Goal: Information Seeking & Learning: Find contact information

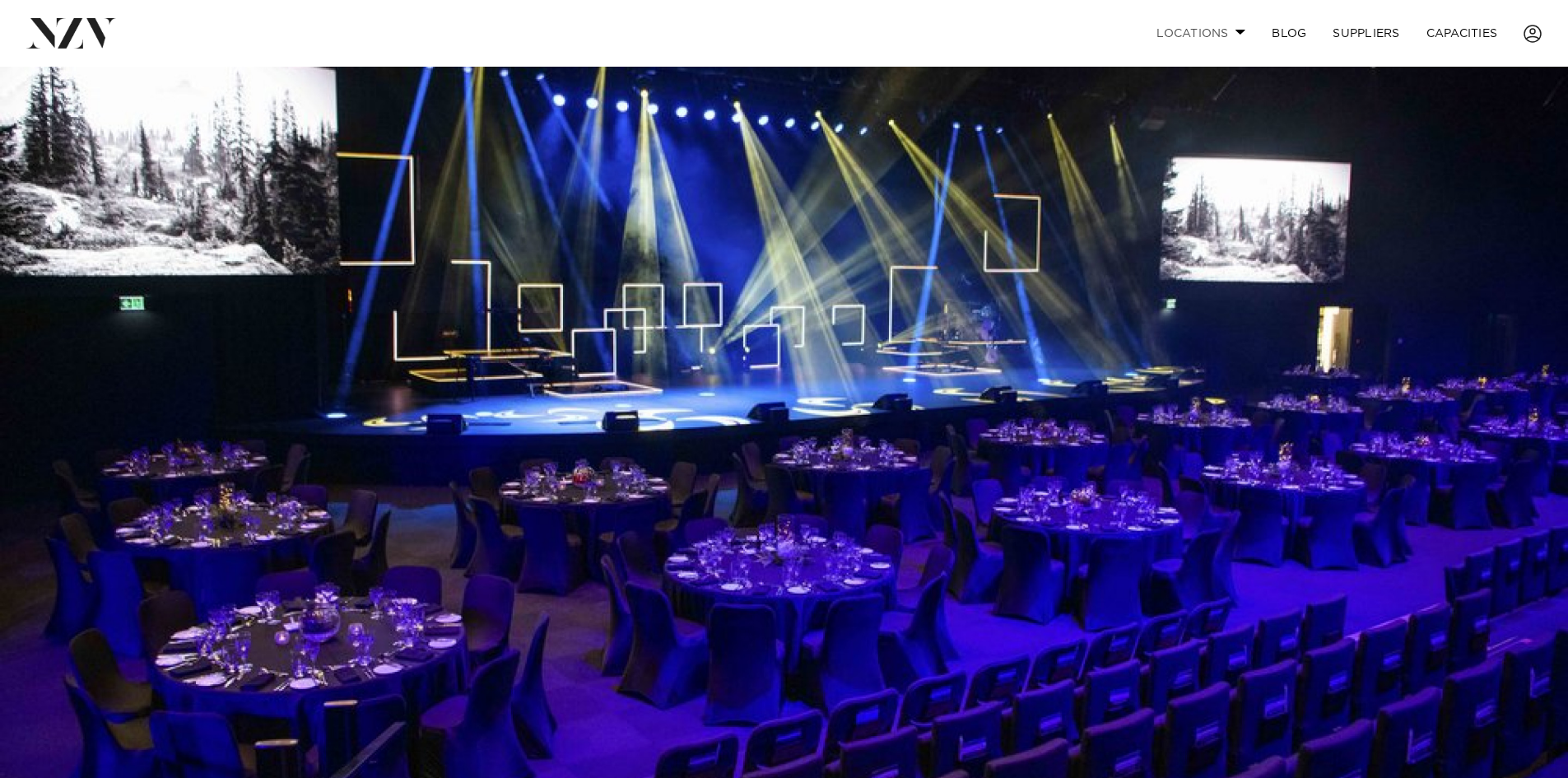
click at [1230, 34] on link "Locations" at bounding box center [1201, 33] width 115 height 35
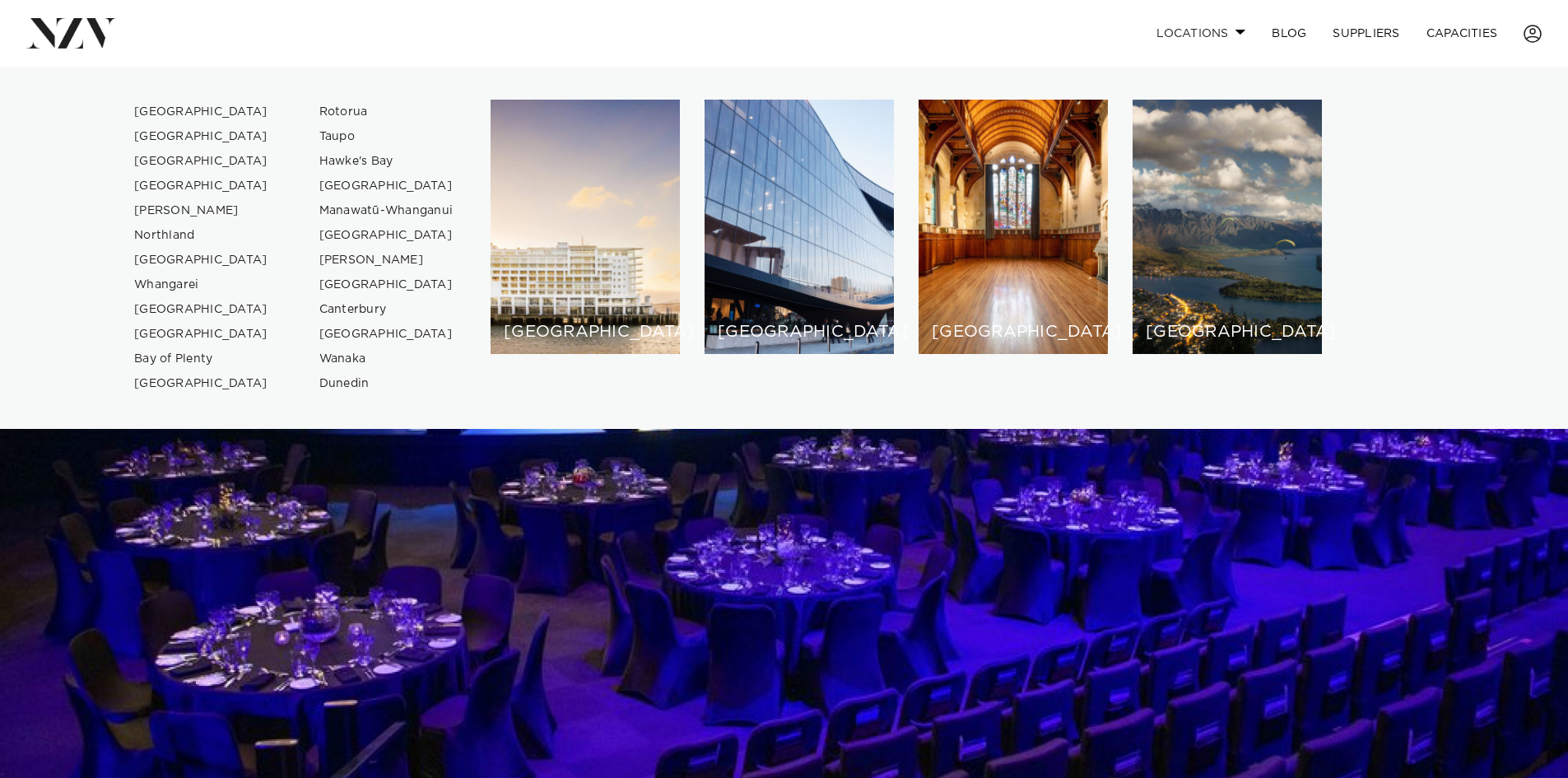
click at [1230, 34] on link "Locations" at bounding box center [1201, 33] width 115 height 35
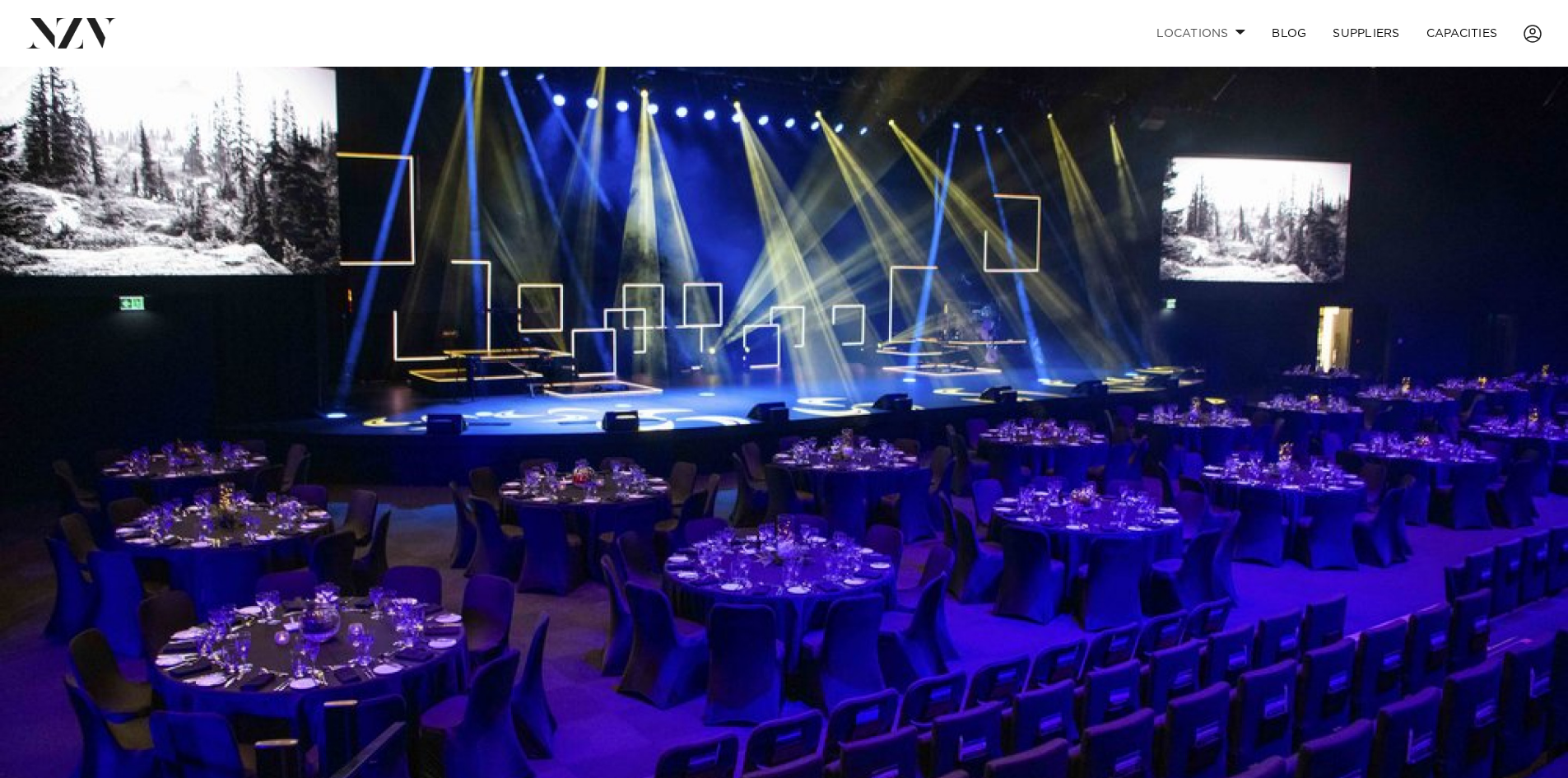
scroll to position [83, 0]
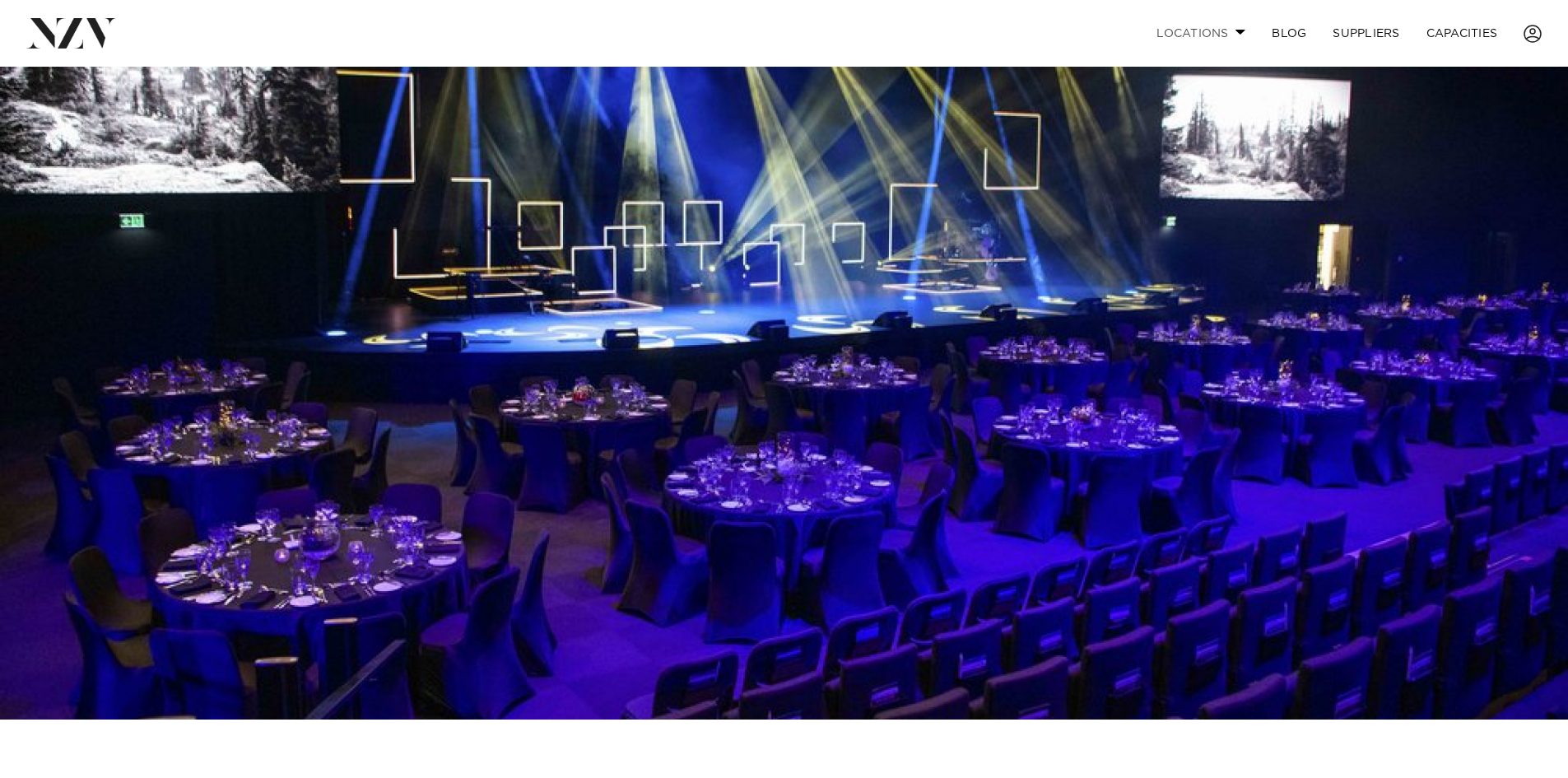
click at [1229, 31] on link "Locations" at bounding box center [1201, 33] width 115 height 35
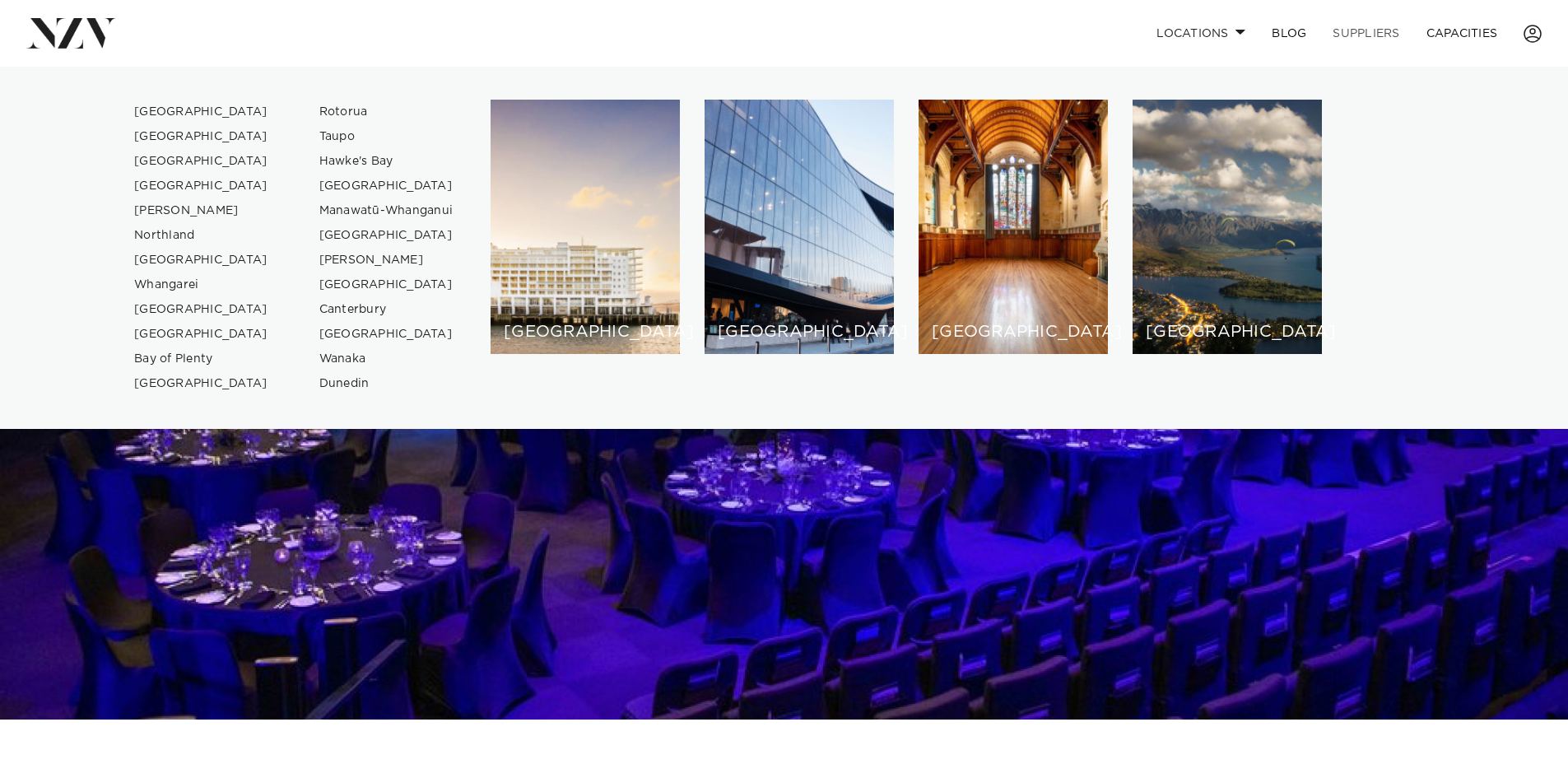
click at [1351, 27] on link "SUPPLIERS" at bounding box center [1366, 33] width 93 height 35
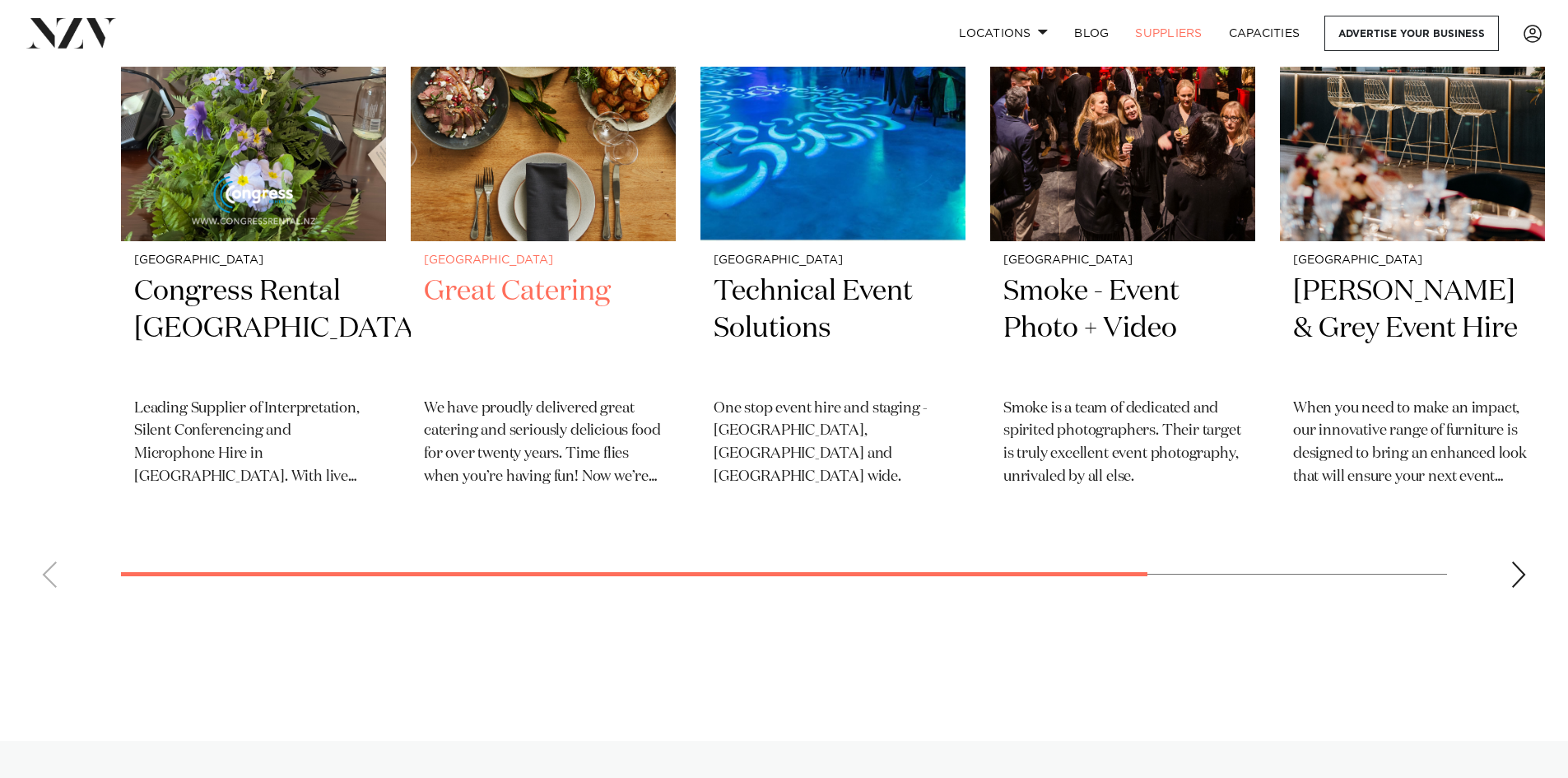
scroll to position [577, 0]
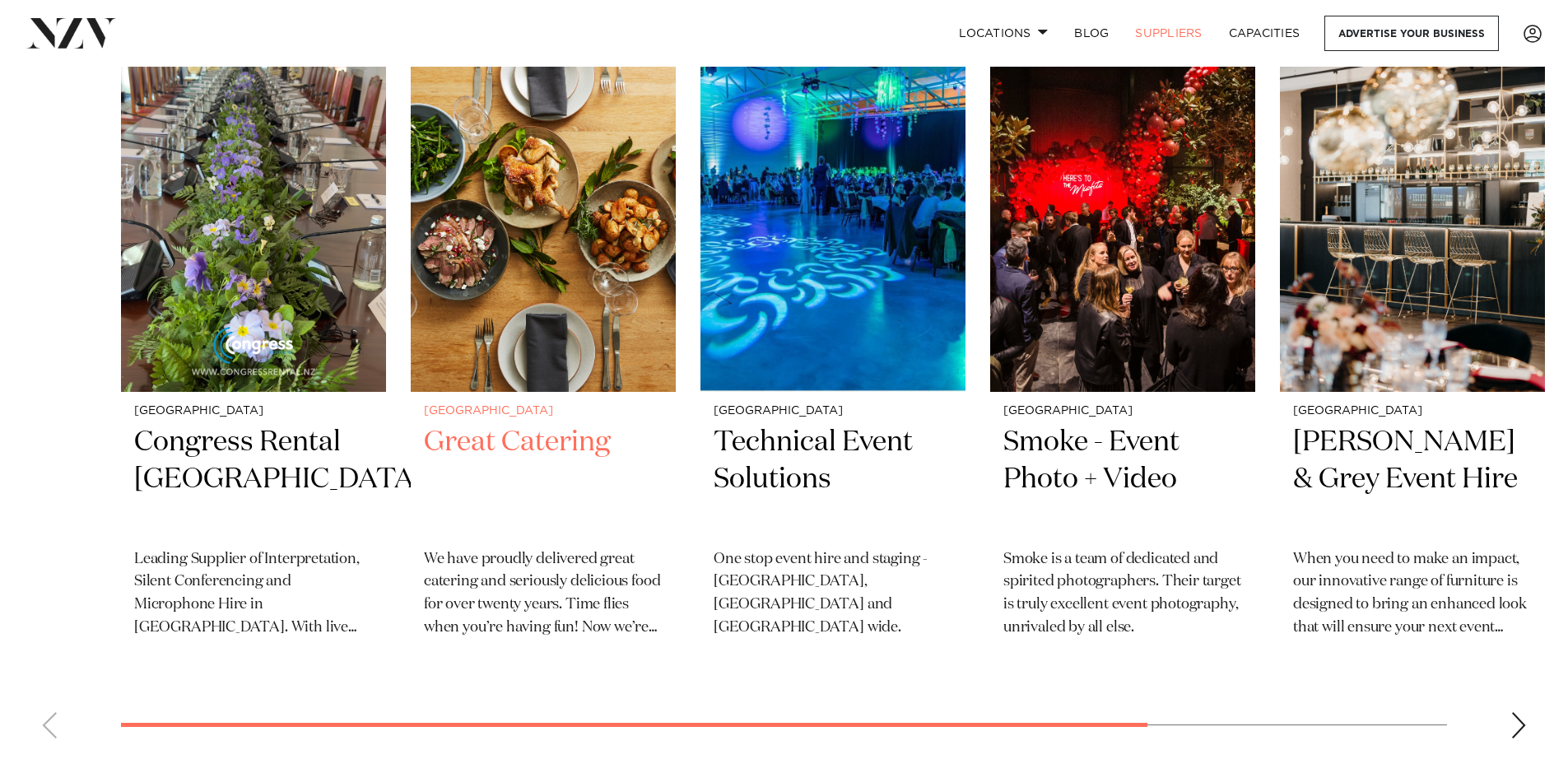
click at [545, 277] on img "2 / 6" at bounding box center [543, 213] width 265 height 355
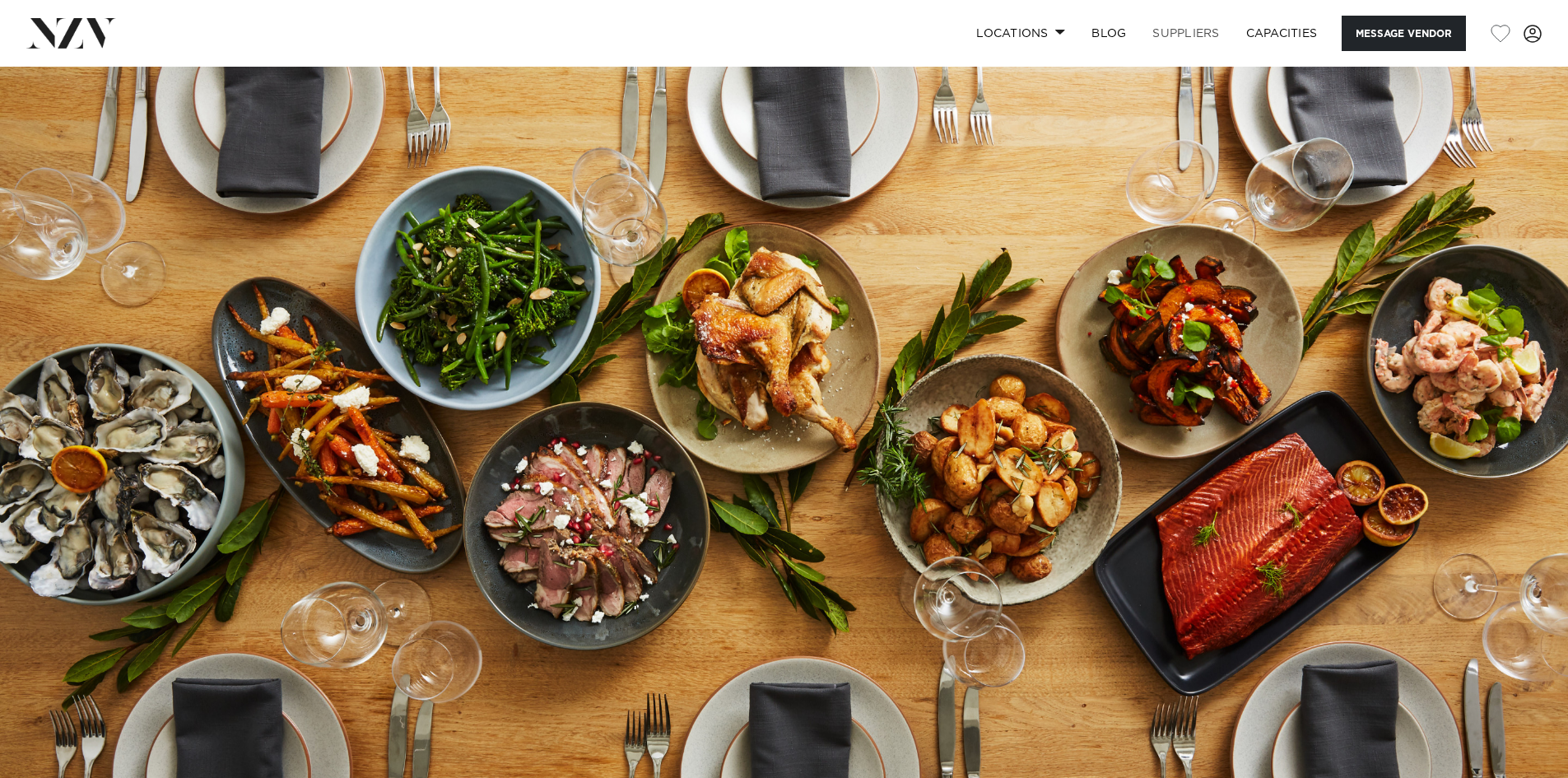
click at [1190, 34] on link "SUPPLIERS" at bounding box center [1185, 33] width 93 height 35
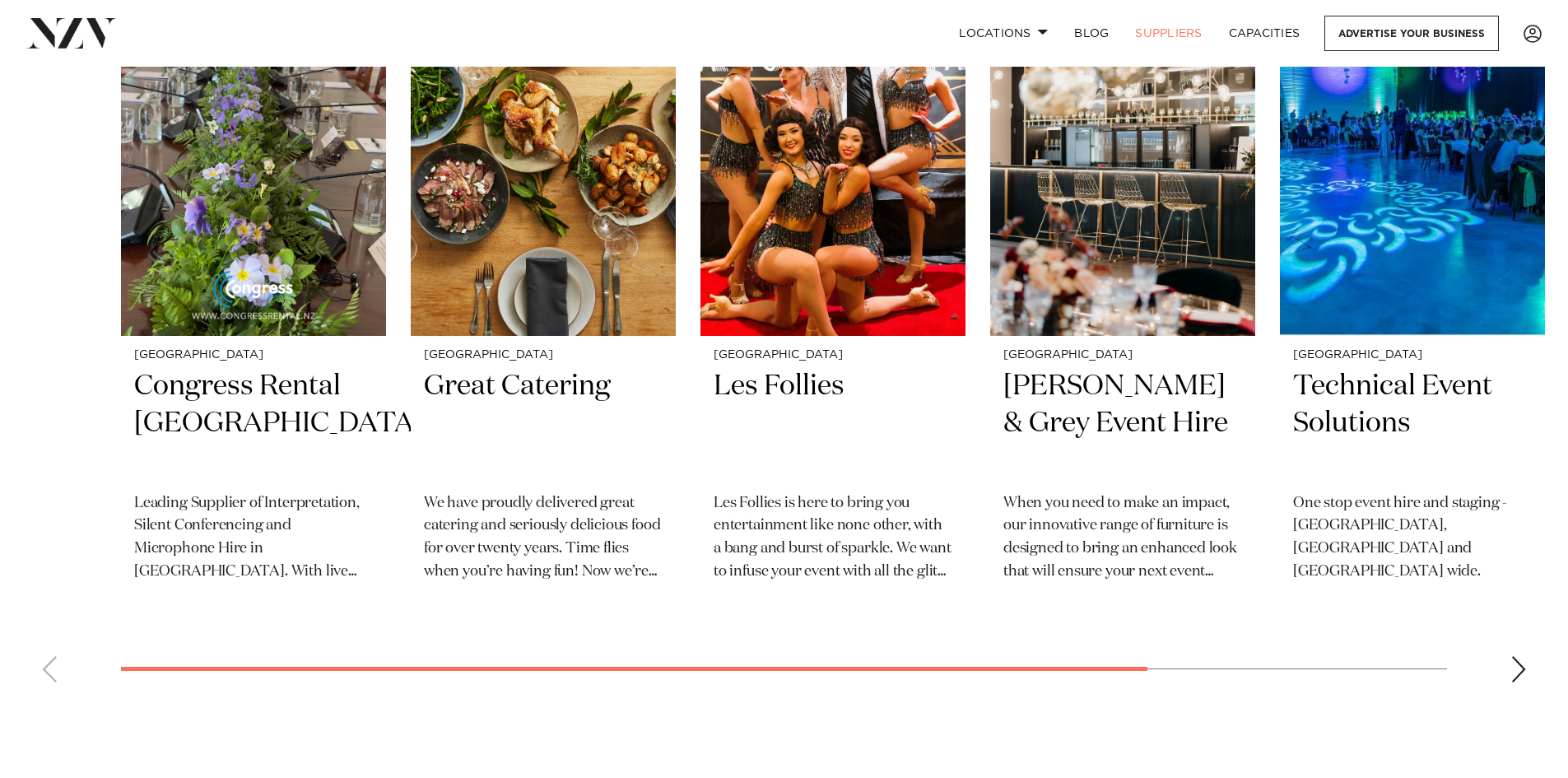
scroll to position [658, 0]
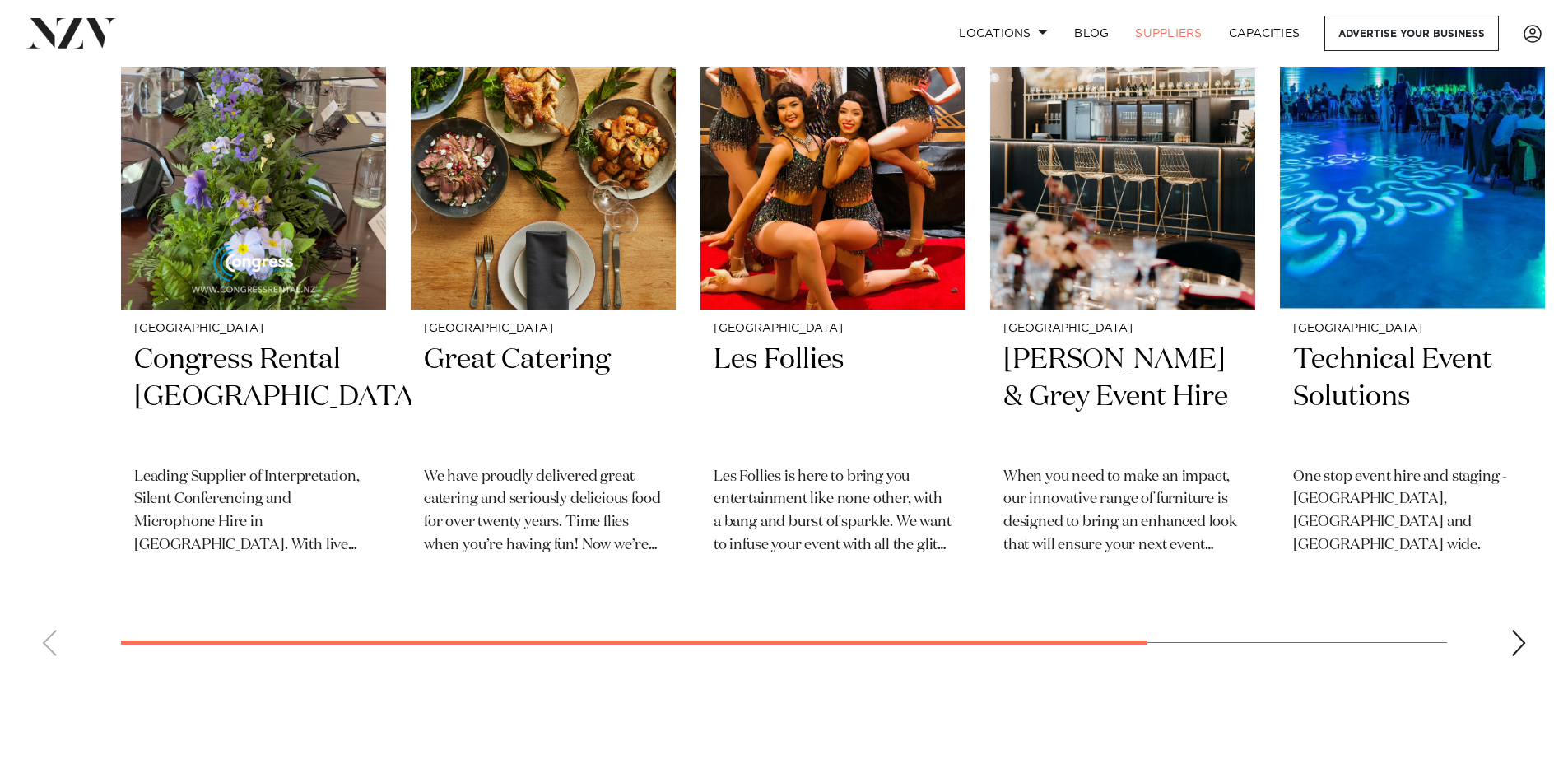
click at [1522, 639] on div "Next slide" at bounding box center [1518, 643] width 16 height 27
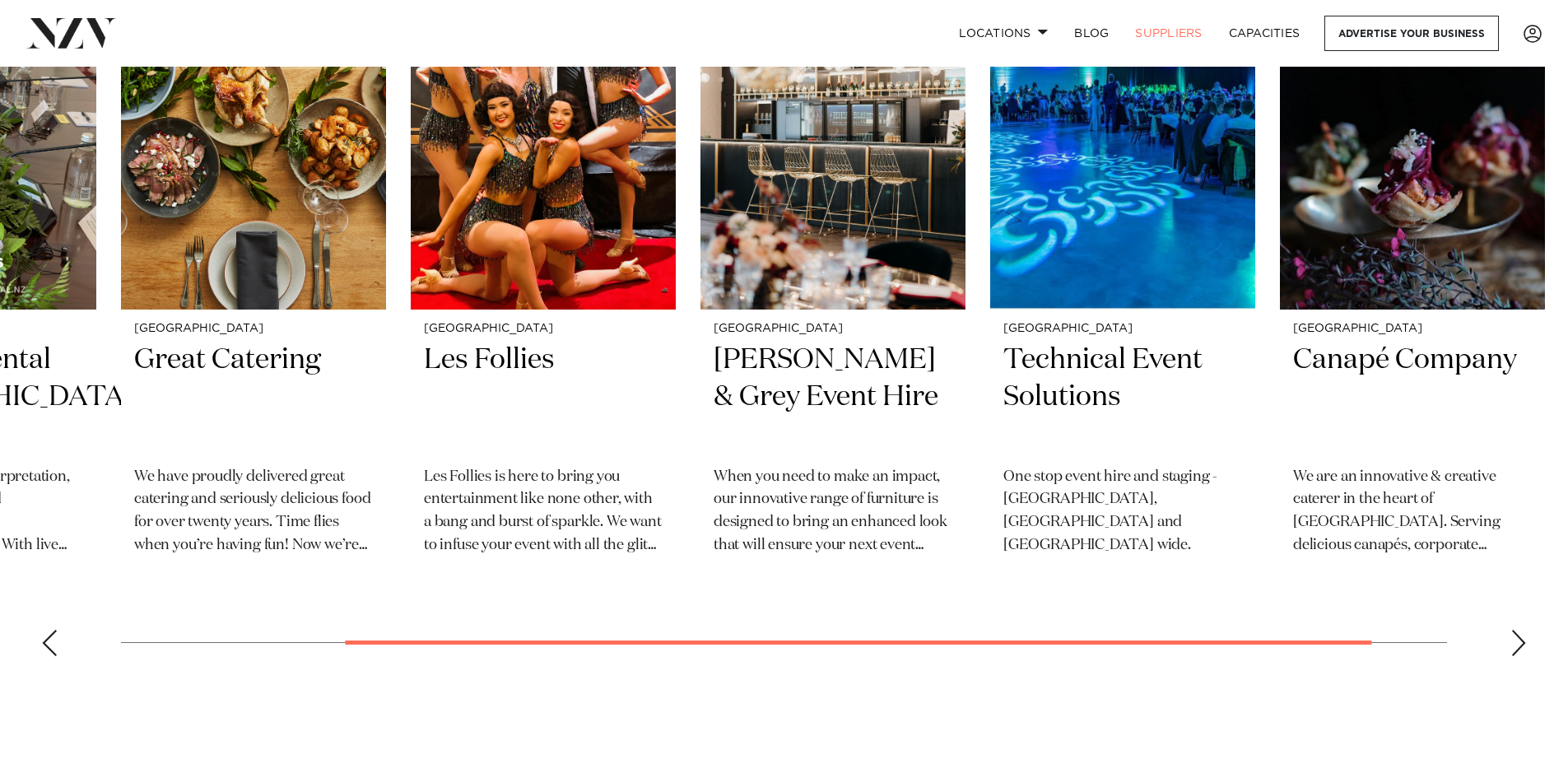
click at [1514, 639] on div "Next slide" at bounding box center [1518, 643] width 16 height 27
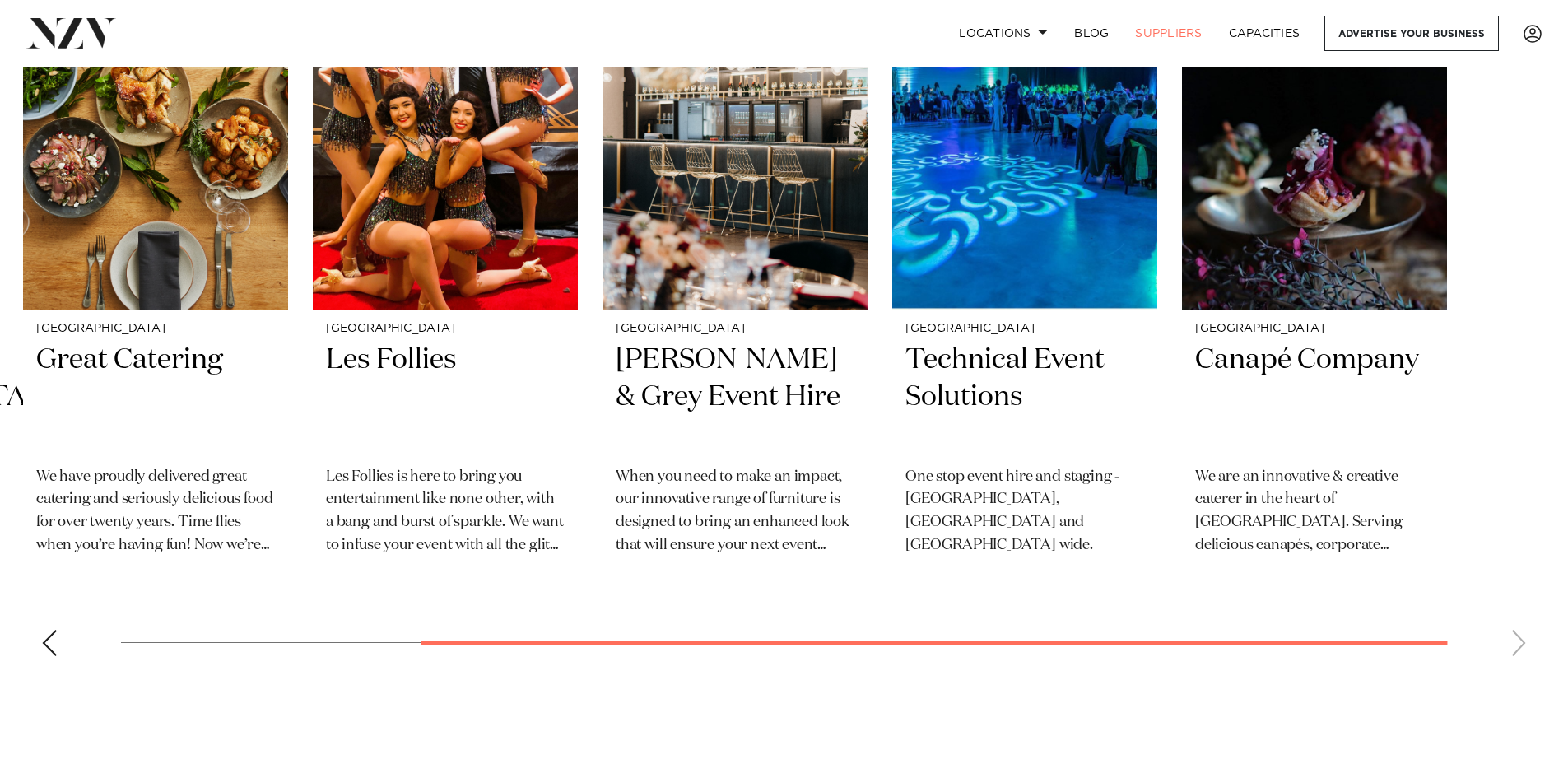
click at [40, 637] on swiper-container "Wellington Congress Rental New Zealand Leading Supplier of Interpretation, Sile…" at bounding box center [784, 311] width 1568 height 715
click at [49, 650] on div "Previous slide" at bounding box center [49, 643] width 16 height 27
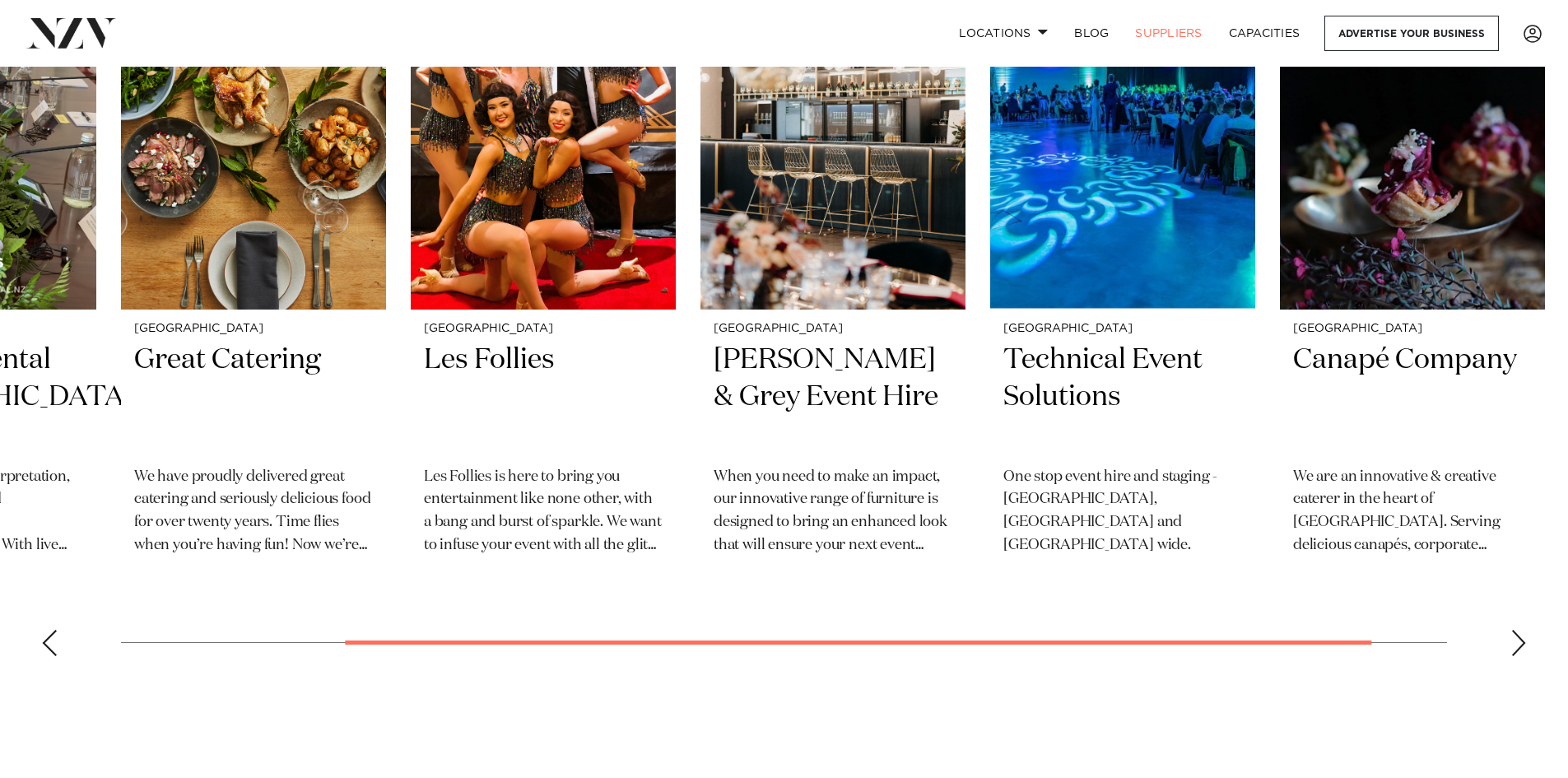
click at [49, 650] on div "Previous slide" at bounding box center [49, 643] width 16 height 27
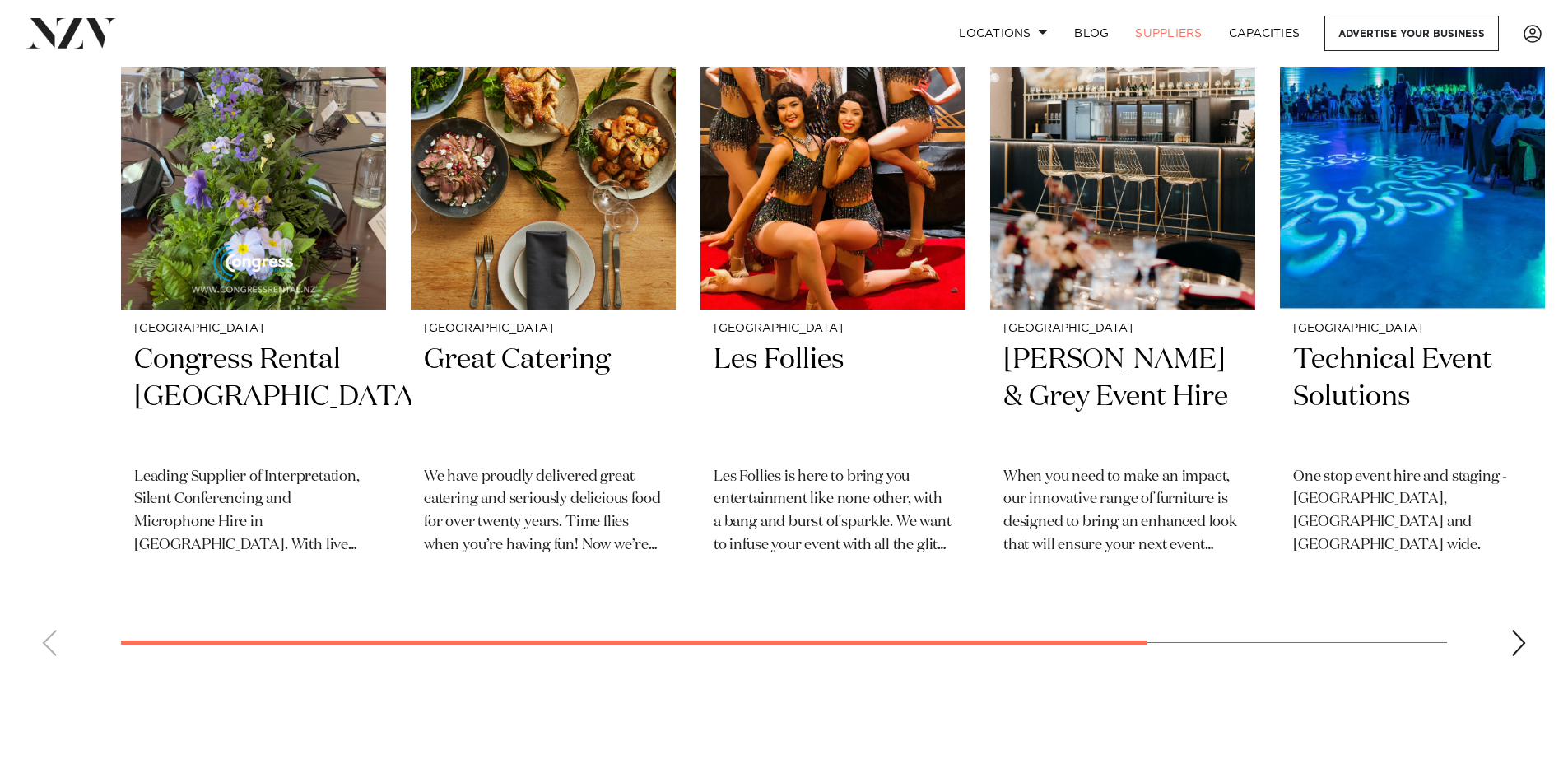
click at [49, 650] on swiper-container "Wellington Congress Rental New Zealand Leading Supplier of Interpretation, Sile…" at bounding box center [784, 311] width 1568 height 715
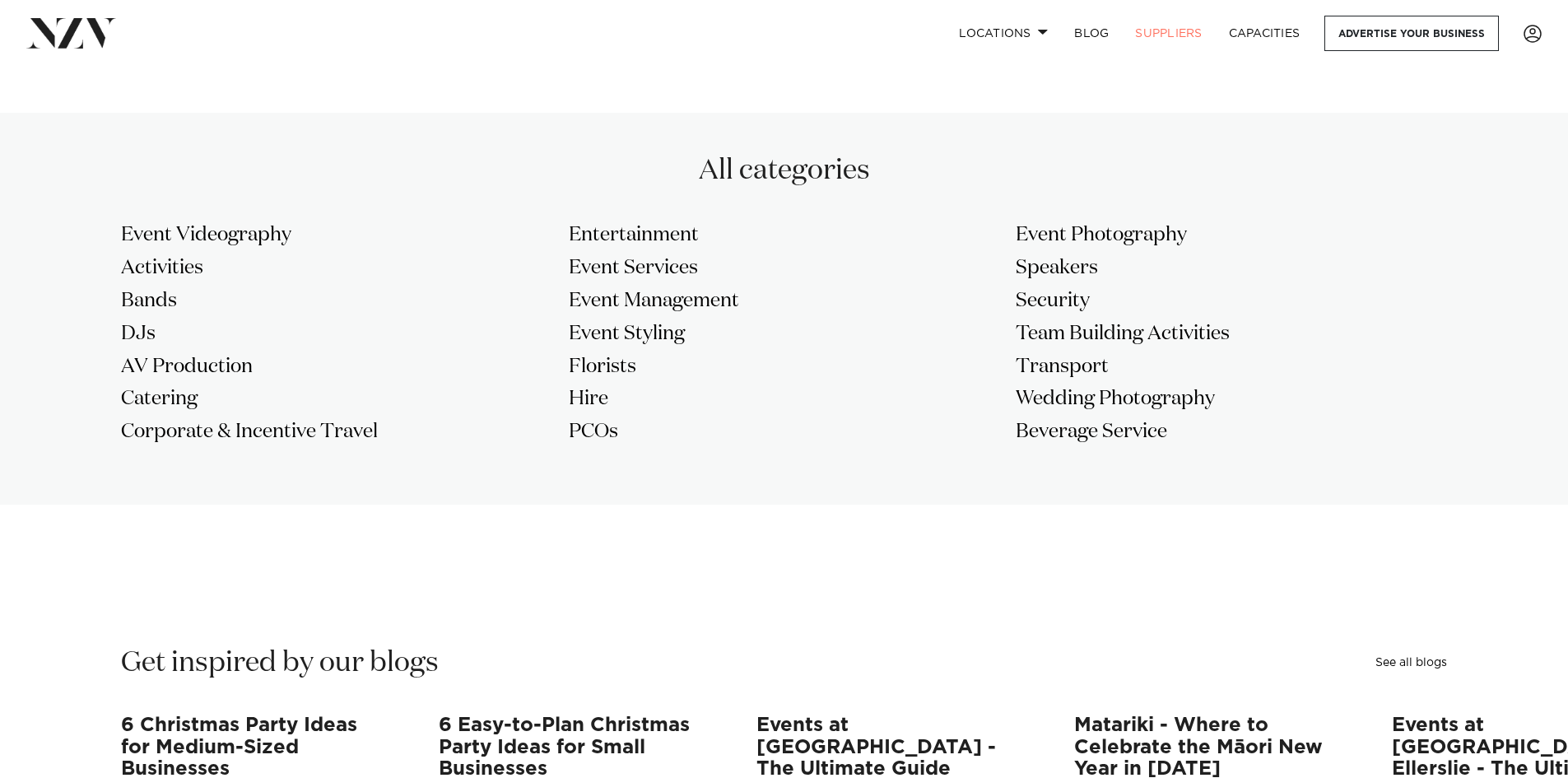
scroll to position [1482, 0]
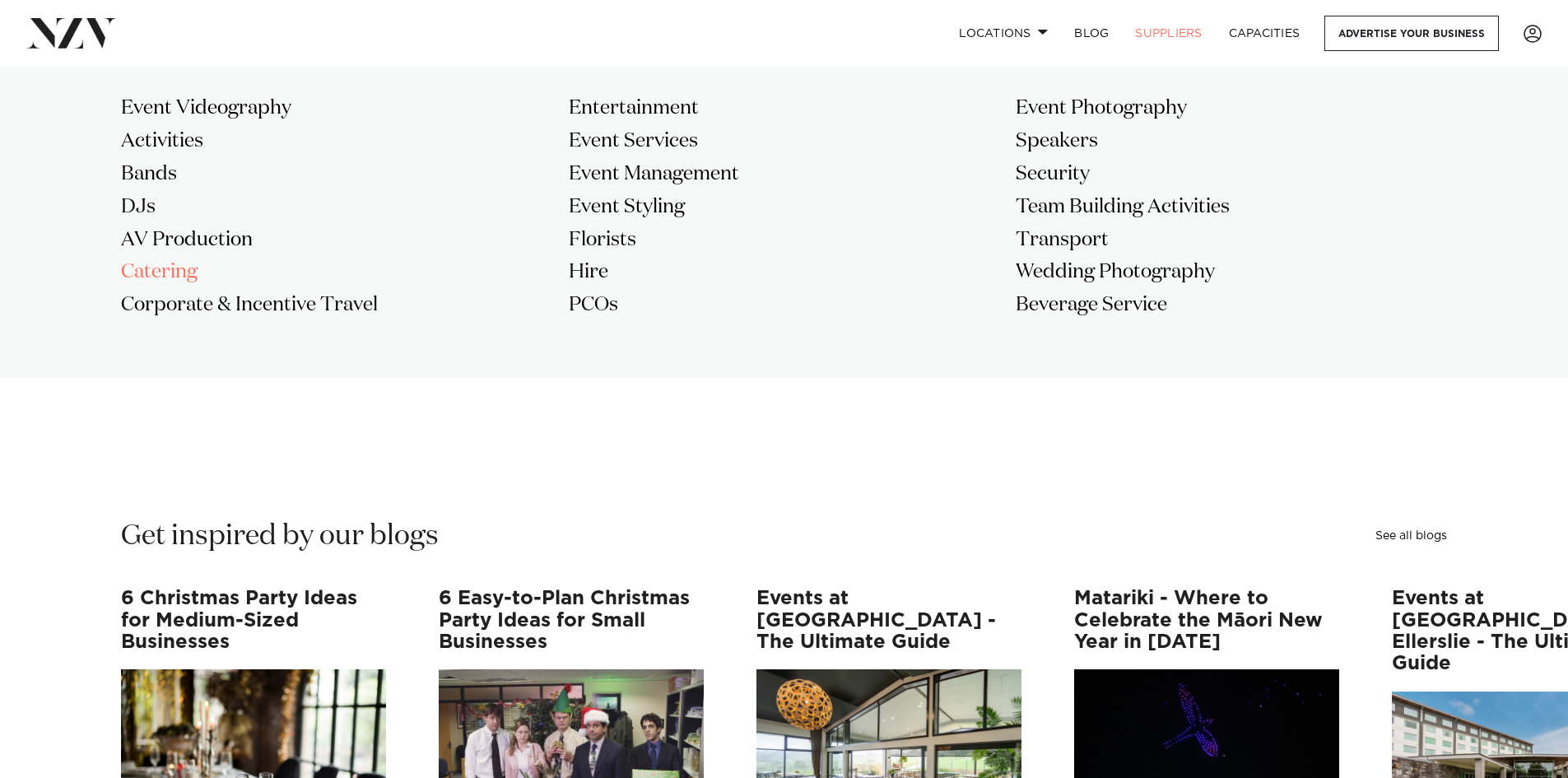
click at [164, 266] on h3 "Catering" at bounding box center [336, 272] width 431 height 27
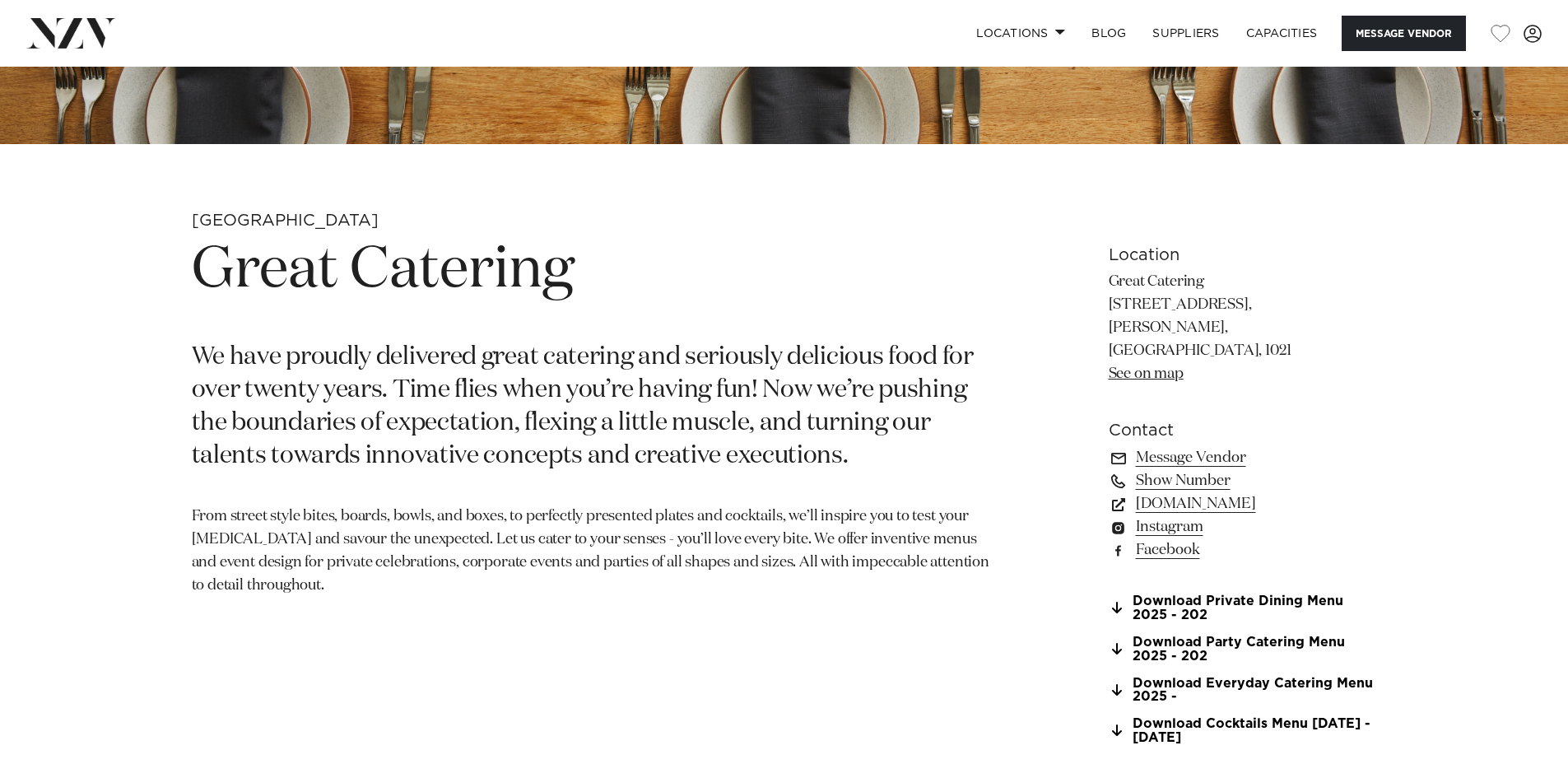
scroll to position [658, 0]
click at [1203, 491] on link "www.greatcatering.co.nz" at bounding box center [1243, 503] width 268 height 23
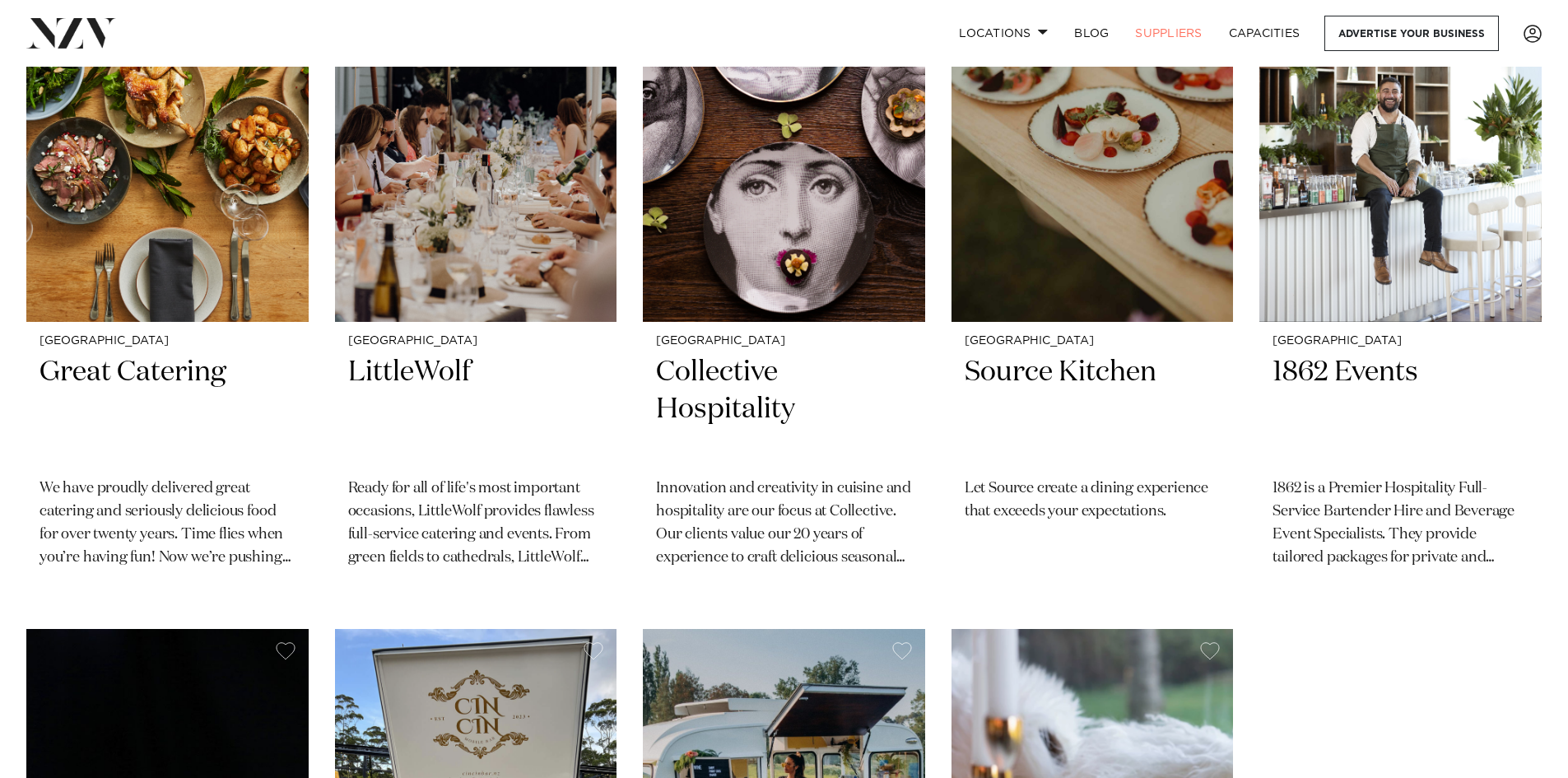
scroll to position [411, 0]
